Goal: Task Accomplishment & Management: Use online tool/utility

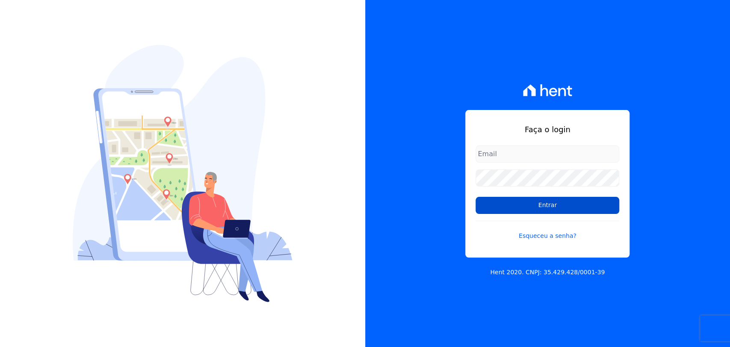
type input "andreza.sousa@grupoctv.com.br"
click at [554, 204] on input "Entrar" at bounding box center [548, 205] width 144 height 17
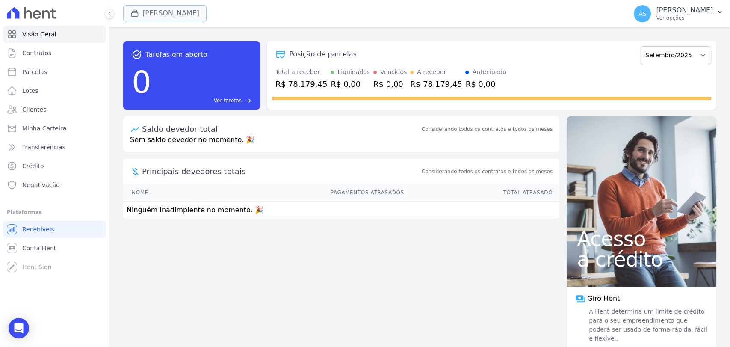
click at [136, 16] on icon "button" at bounding box center [135, 13] width 6 height 6
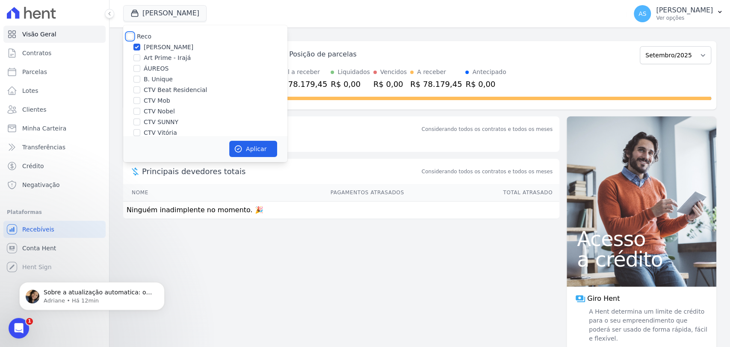
click at [133, 37] on input "Reco" at bounding box center [130, 36] width 7 height 7
checkbox input "true"
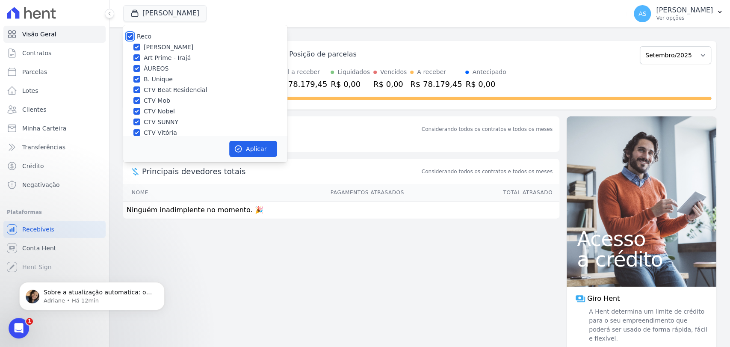
checkbox input "true"
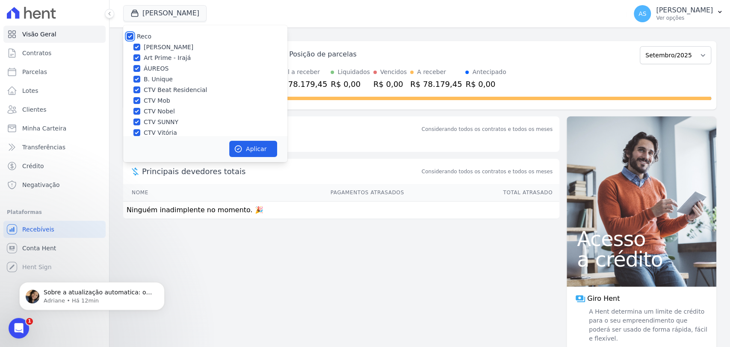
checkbox input "true"
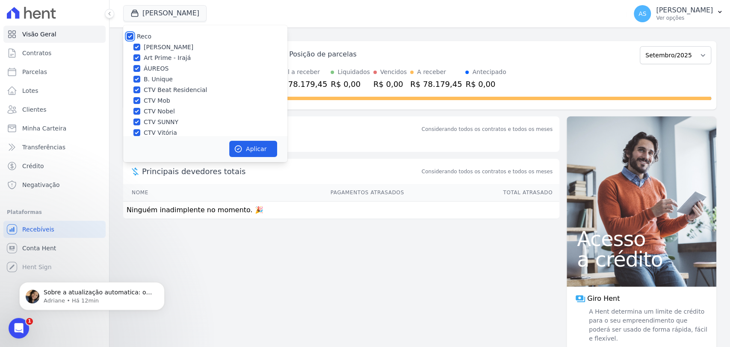
scroll to position [81, 0]
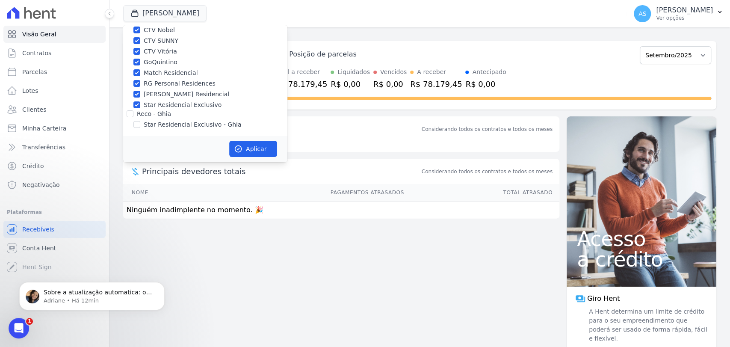
click at [141, 126] on div "Star Residencial Exclusivo - Ghia" at bounding box center [205, 124] width 164 height 9
click at [135, 127] on input "Star Residencial Exclusivo - Ghia" at bounding box center [136, 124] width 7 height 7
checkbox input "true"
click at [65, 292] on p "Sobre a atualização automatica: o proximo espelhamento, antes de dar o comando,…" at bounding box center [99, 292] width 110 height 9
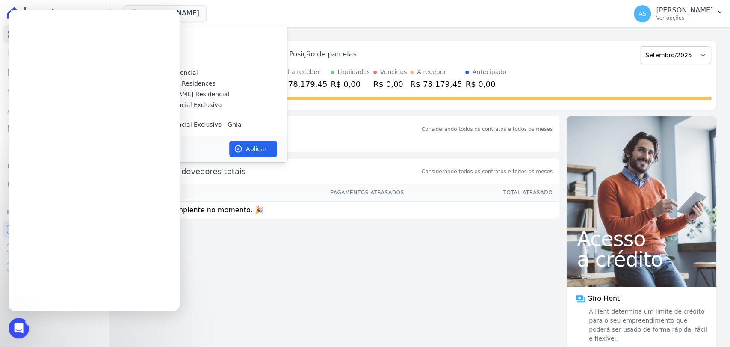
scroll to position [0, 0]
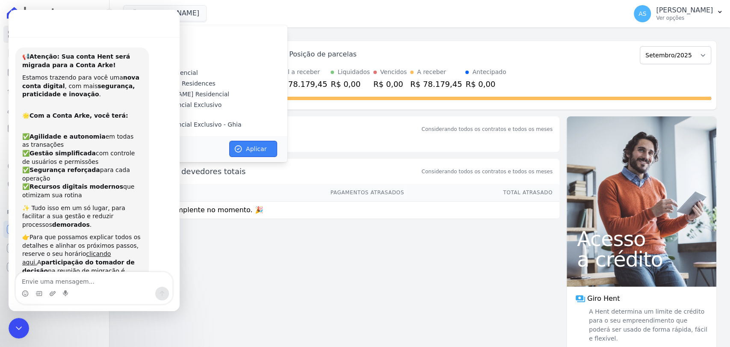
click at [258, 154] on button "Aplicar" at bounding box center [253, 149] width 48 height 16
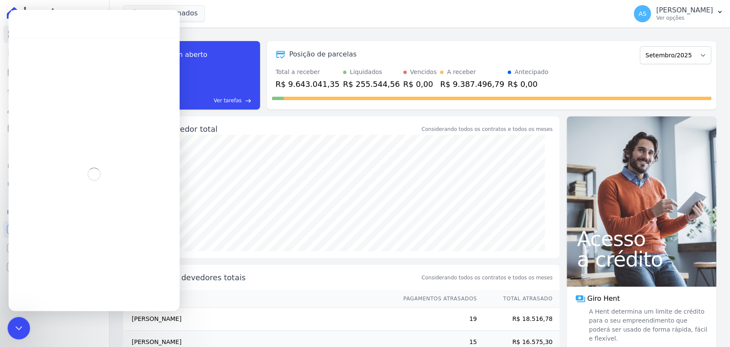
click at [16, 325] on icon "Fechar mensagem da Intercom" at bounding box center [17, 327] width 10 height 10
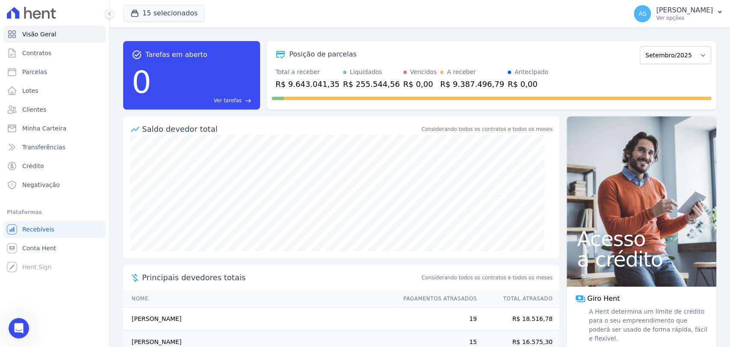
scroll to position [139, 0]
click at [17, 330] on icon "Abrir mensagem da Intercom" at bounding box center [18, 327] width 14 height 14
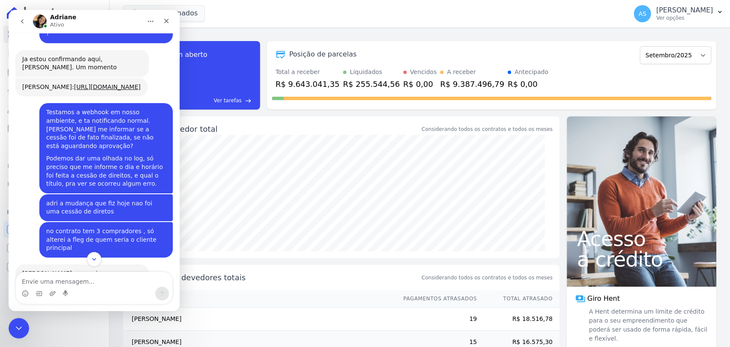
scroll to position [7392, 0]
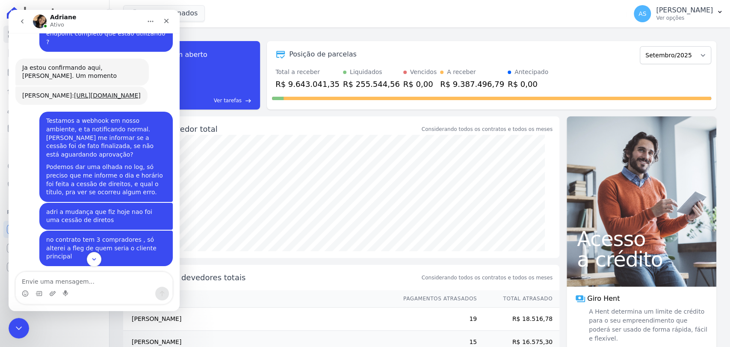
click at [19, 16] on button "go back" at bounding box center [22, 21] width 16 height 16
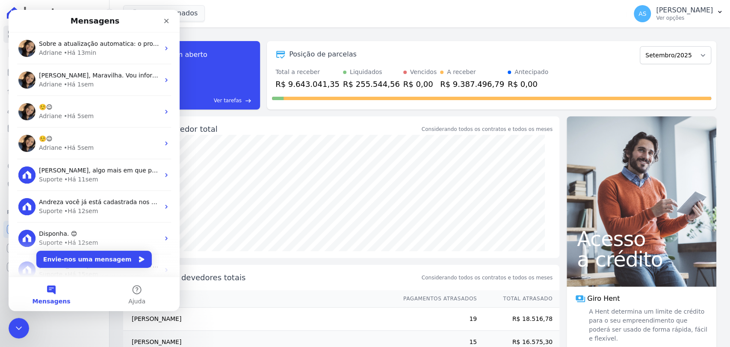
scroll to position [0, 0]
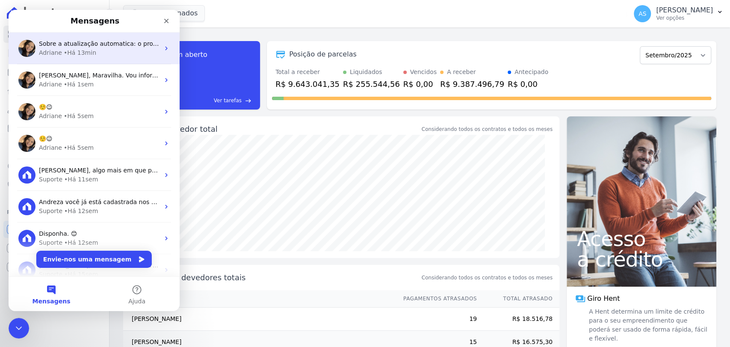
click at [99, 49] on div "Adriane • Há 13min" at bounding box center [99, 52] width 121 height 9
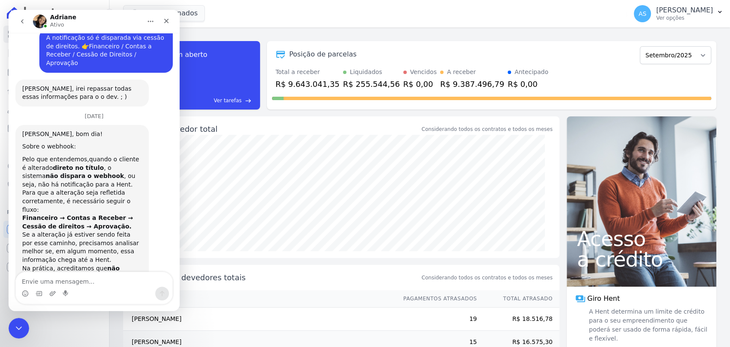
scroll to position [7820, 0]
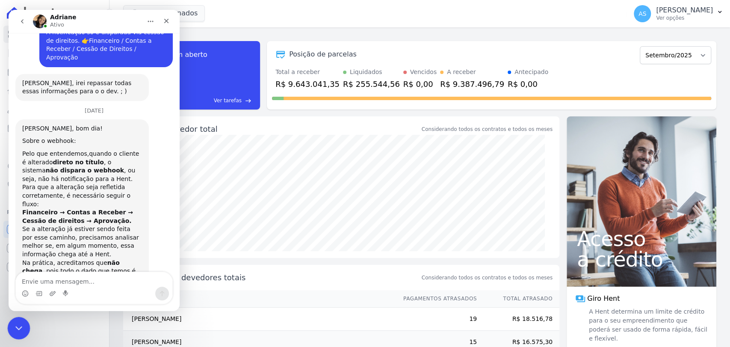
click at [21, 325] on icon "Fechar mensagem da Intercom" at bounding box center [17, 327] width 10 height 10
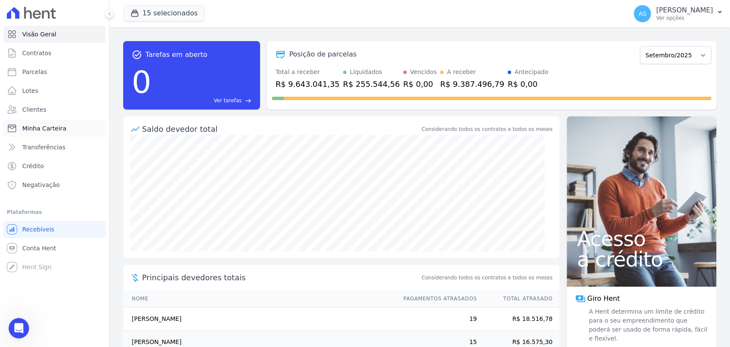
click at [41, 128] on span "Minha Carteira" at bounding box center [44, 128] width 44 height 9
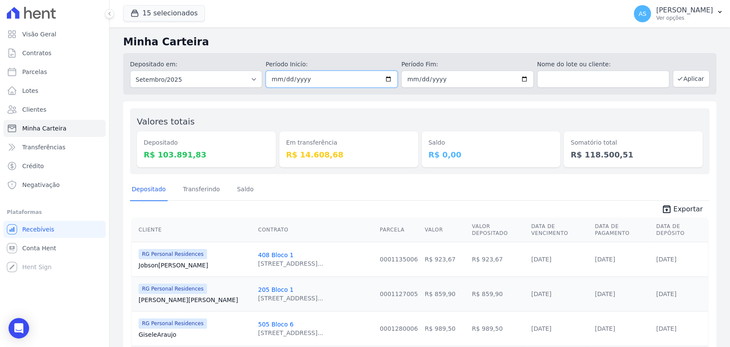
click at [386, 80] on input "2025-09-01" at bounding box center [332, 79] width 132 height 17
type input "2025-09-02"
click at [521, 80] on input "2025-09-30" at bounding box center [467, 79] width 132 height 17
type input "2025-09-02"
click at [678, 82] on button "Aplicar" at bounding box center [691, 78] width 37 height 17
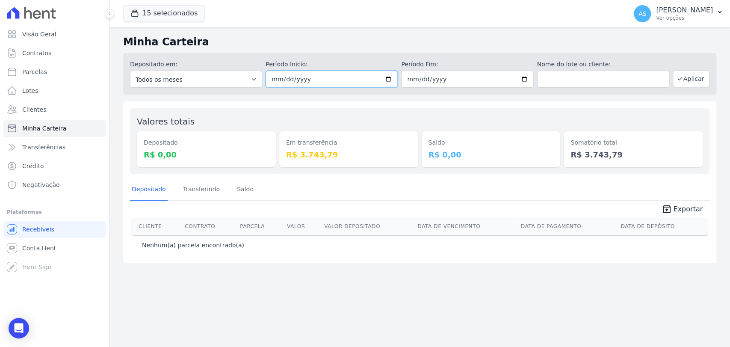
click at [388, 80] on input "[DATE]" at bounding box center [332, 79] width 132 height 17
type input "[DATE]"
click at [689, 80] on button "Aplicar" at bounding box center [691, 78] width 37 height 17
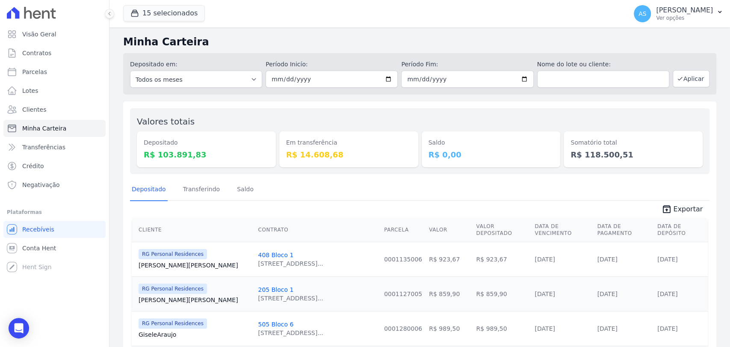
click at [191, 192] on link "Transferindo" at bounding box center [201, 190] width 41 height 22
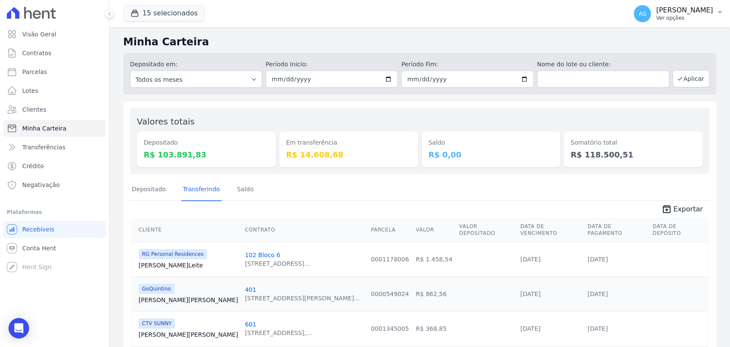
click at [678, 14] on p "[PERSON_NAME]" at bounding box center [684, 10] width 57 height 9
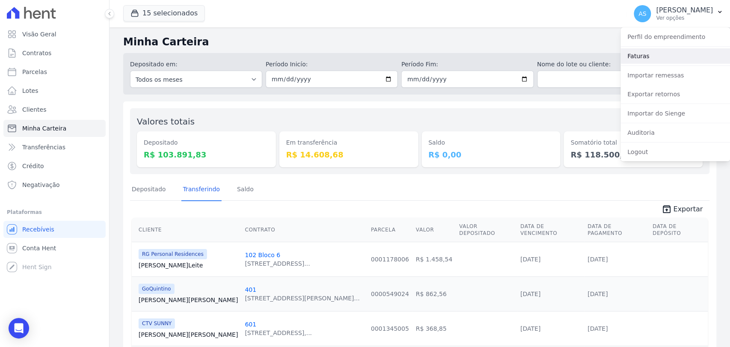
click at [632, 56] on link "Faturas" at bounding box center [675, 55] width 109 height 15
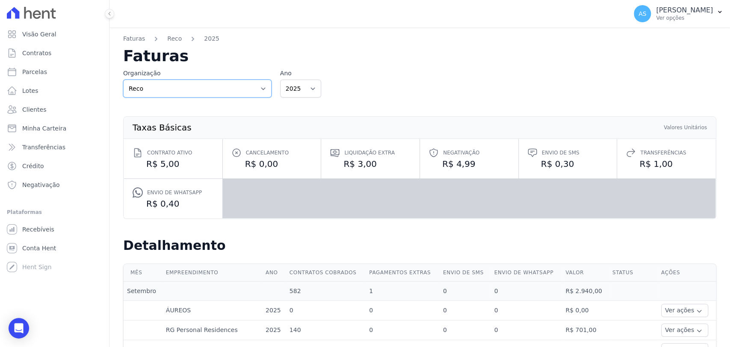
click at [263, 87] on select "Reco Reco - Ghia" at bounding box center [197, 89] width 148 height 18
select select "86851434-f936-4fca-89cf-a191b169b558"
click at [123, 80] on select "Reco Reco - Ghia" at bounding box center [197, 89] width 148 height 18
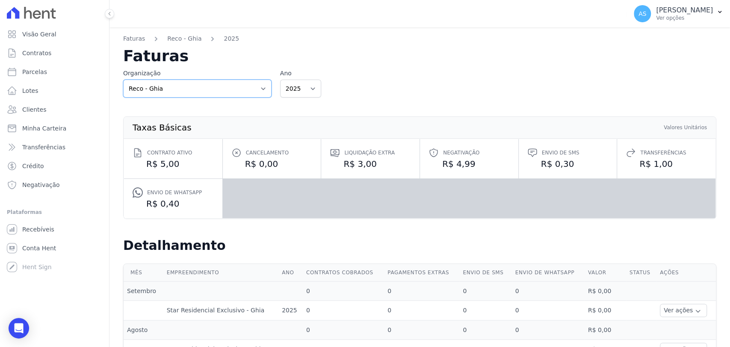
click at [260, 88] on select "Reco Reco - Ghia" at bounding box center [197, 89] width 148 height 18
select select "c2b56acc-f753-4c89-b5ec-8a1c42e58216"
click at [123, 80] on select "Reco Reco - Ghia" at bounding box center [197, 89] width 148 height 18
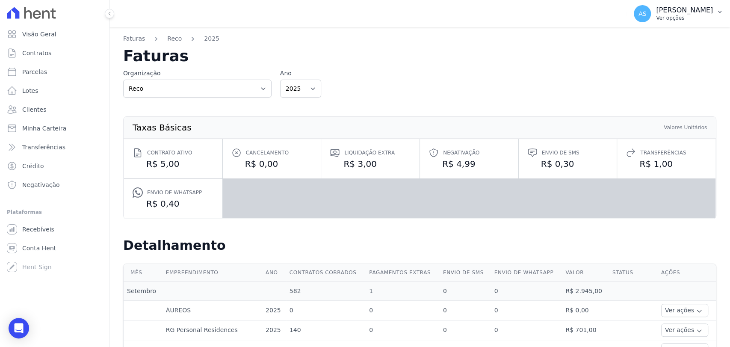
click at [718, 11] on icon "button" at bounding box center [719, 12] width 7 height 7
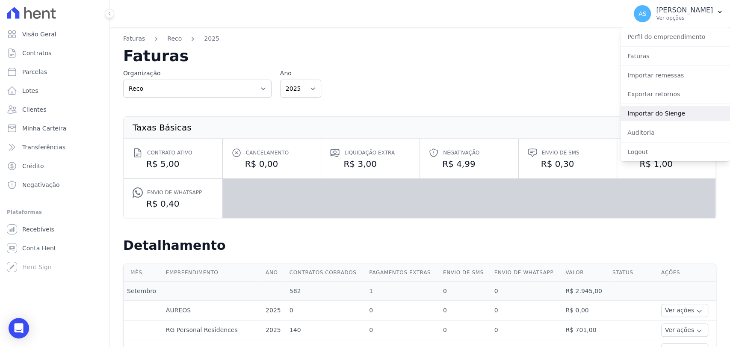
click at [656, 114] on link "Importar do Sienge" at bounding box center [675, 113] width 109 height 15
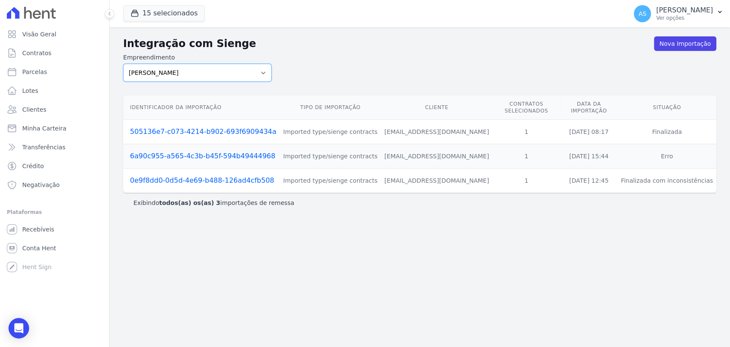
click at [261, 72] on select "Amaré Arpoador Art Prime - Irajá ÁUREOS B. Unique CTV Beat Residencial CTV Mob …" at bounding box center [197, 73] width 148 height 18
select select "07045392-1eb6-4147-b42d-f514e16f5719"
click at [123, 64] on select "Amaré Arpoador Art Prime - Irajá ÁUREOS B. Unique CTV Beat Residencial CTV Mob …" at bounding box center [197, 73] width 148 height 18
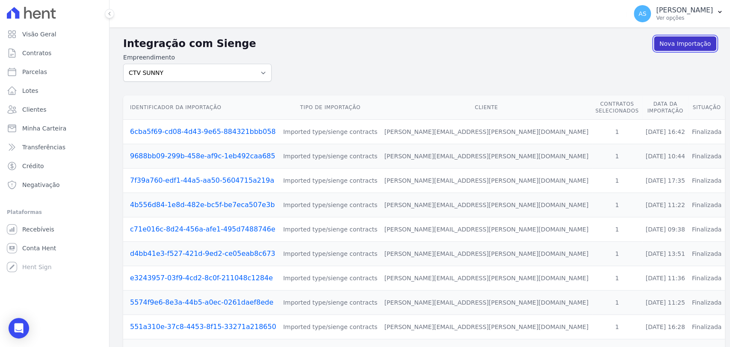
click at [685, 43] on link "Nova Importação" at bounding box center [685, 43] width 62 height 15
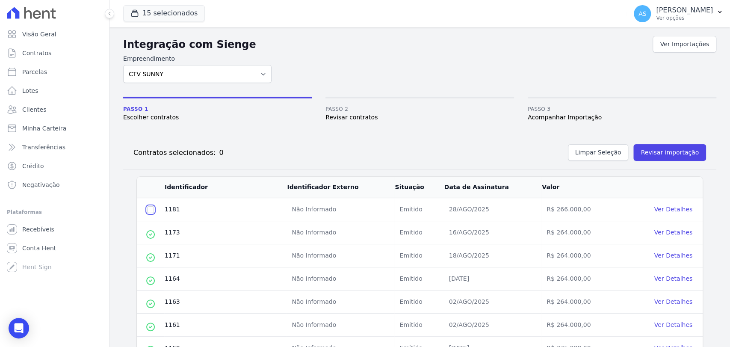
click at [151, 207] on input "checkbox" at bounding box center [150, 209] width 7 height 7
checkbox input "true"
click at [660, 149] on button "Revisar importação" at bounding box center [669, 152] width 73 height 17
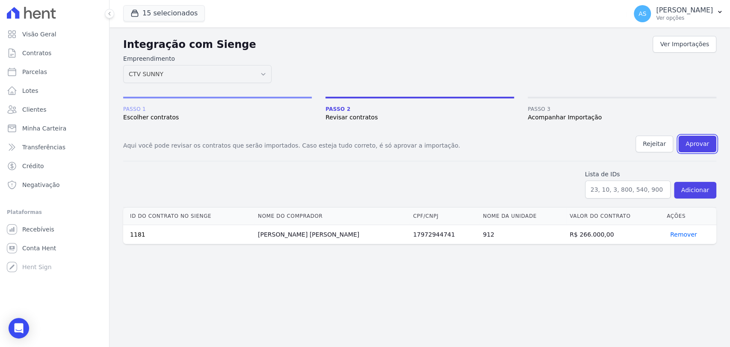
drag, startPoint x: 706, startPoint y: 140, endPoint x: 400, endPoint y: 56, distance: 316.7
click at [706, 139] on button "Aprovar" at bounding box center [697, 144] width 38 height 17
